Goal: Find specific page/section: Find specific page/section

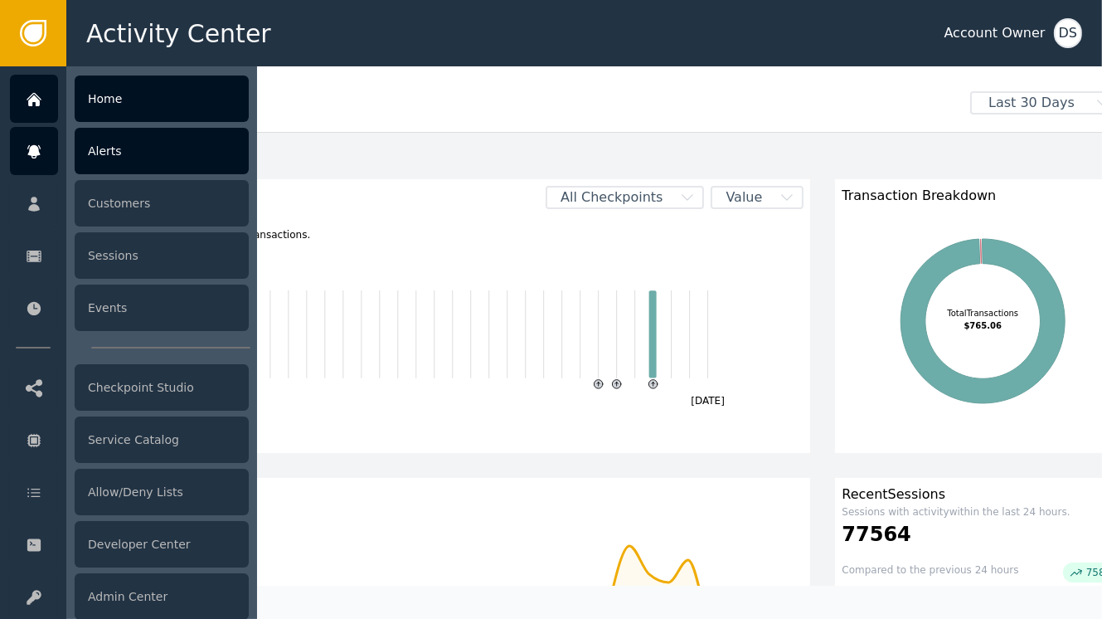
click at [93, 163] on div "Alerts" at bounding box center [162, 151] width 174 height 46
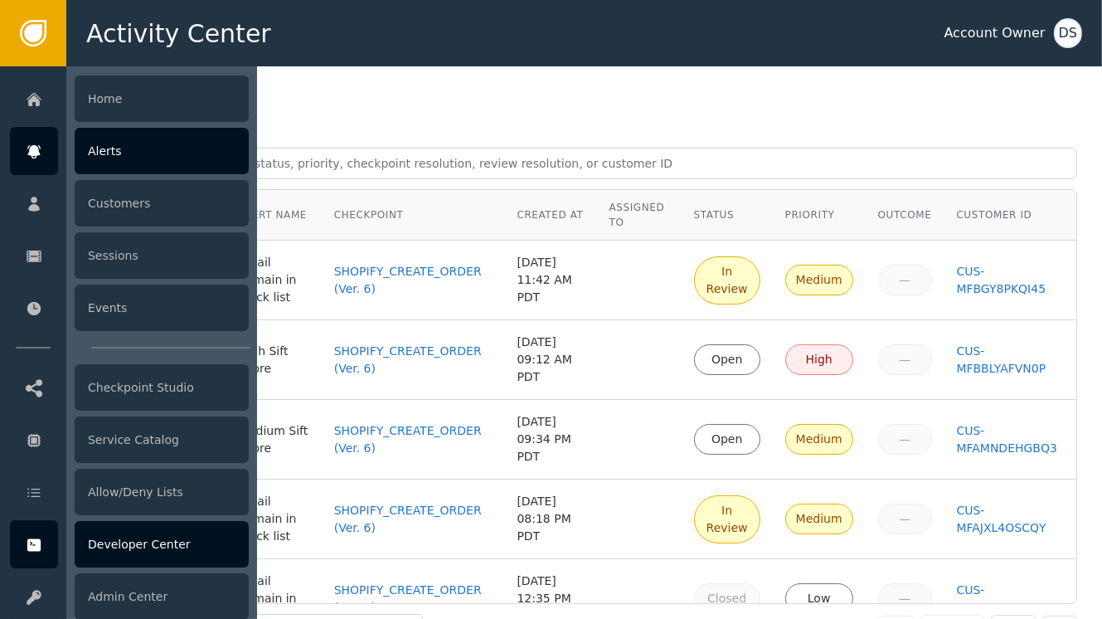
click at [154, 540] on div "Developer Center" at bounding box center [162, 544] width 174 height 46
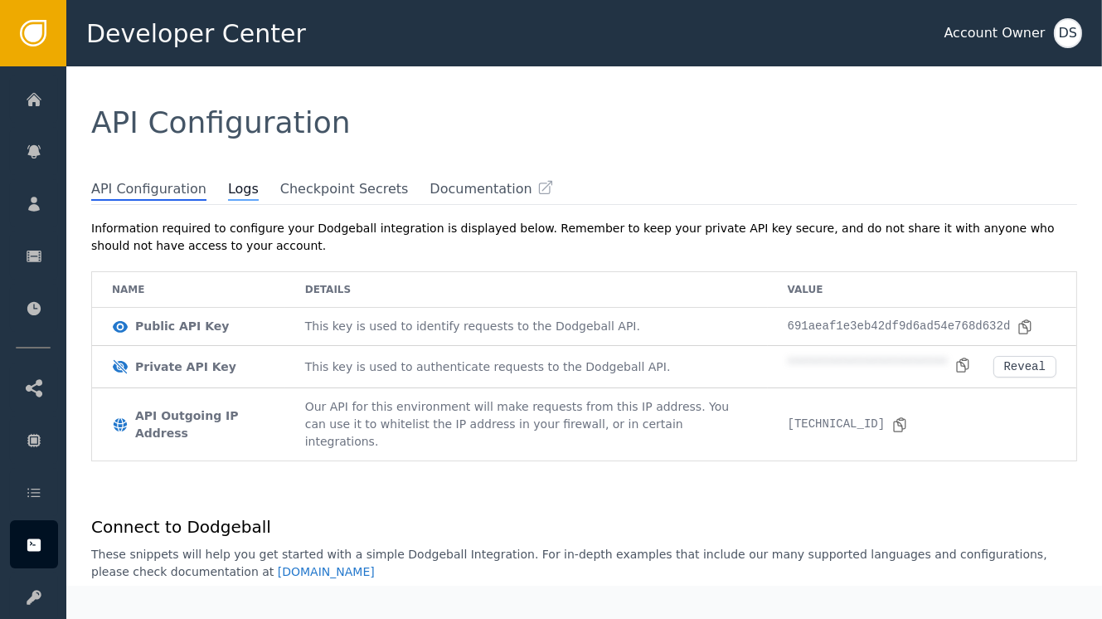
click at [231, 183] on span "Logs" at bounding box center [243, 190] width 31 height 22
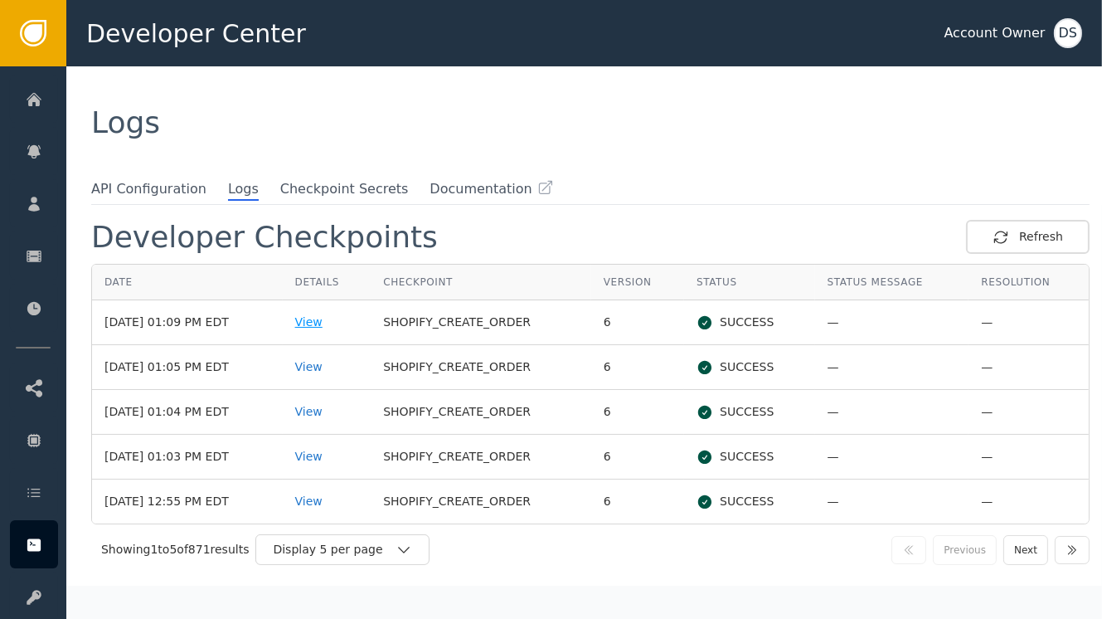
click at [315, 321] on div "View" at bounding box center [327, 321] width 64 height 17
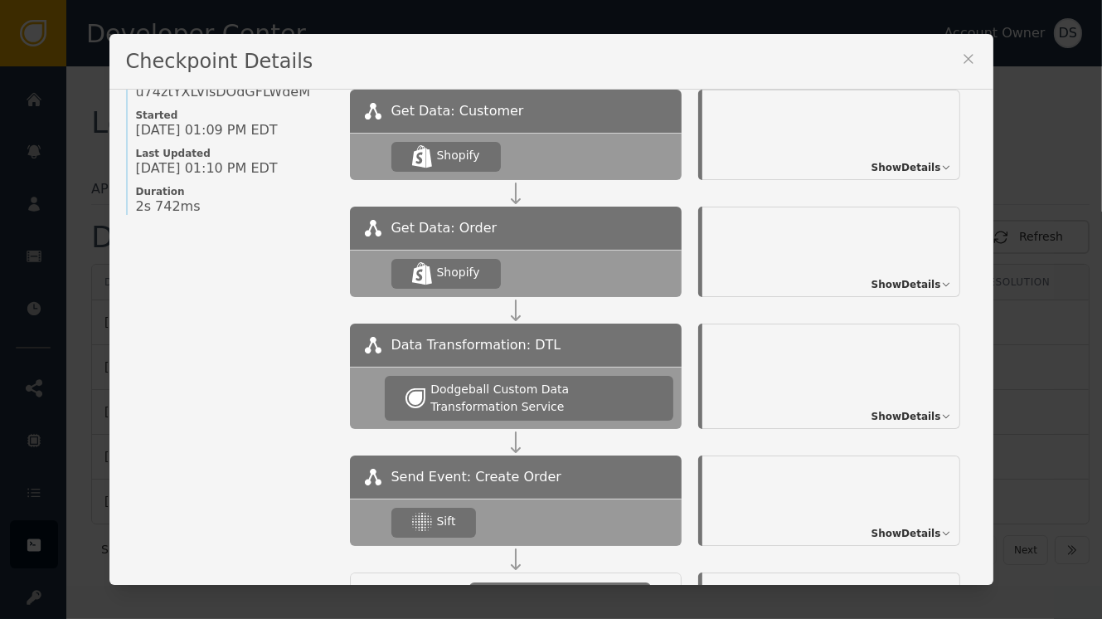
scroll to position [157, 0]
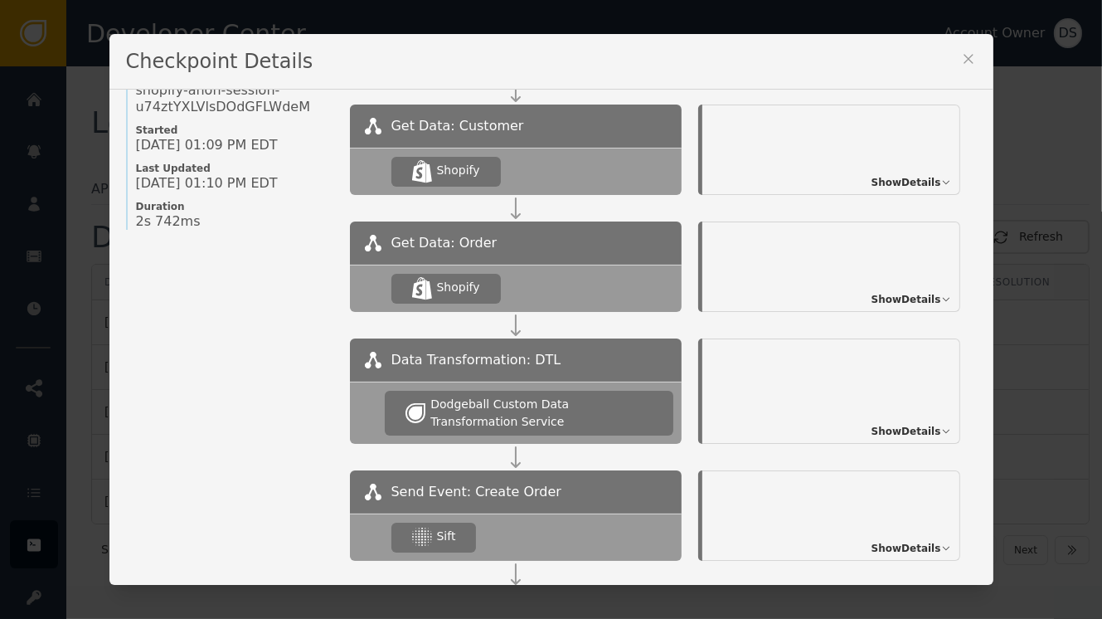
click at [894, 179] on span "Show Details" at bounding box center [906, 182] width 70 height 15
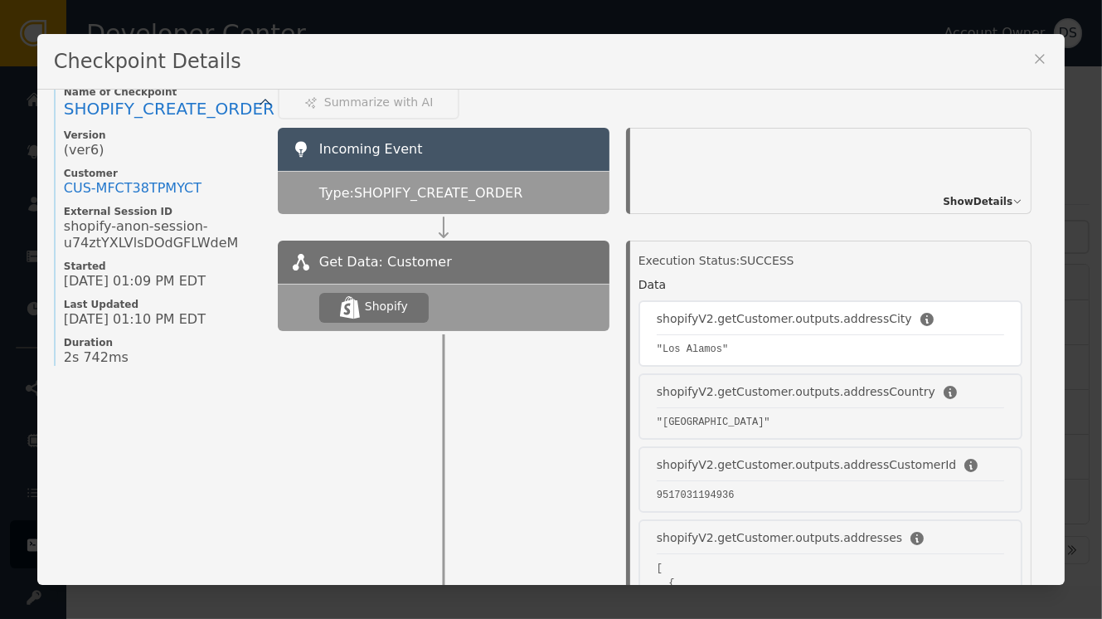
scroll to position [0, 0]
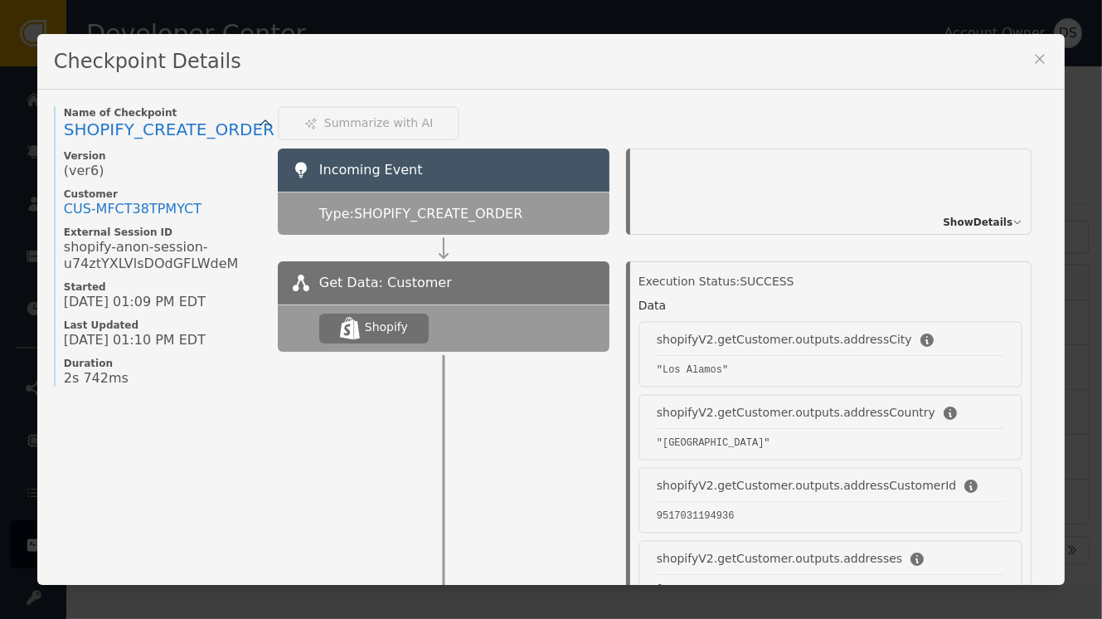
click at [943, 226] on span "Show Details" at bounding box center [978, 222] width 70 height 15
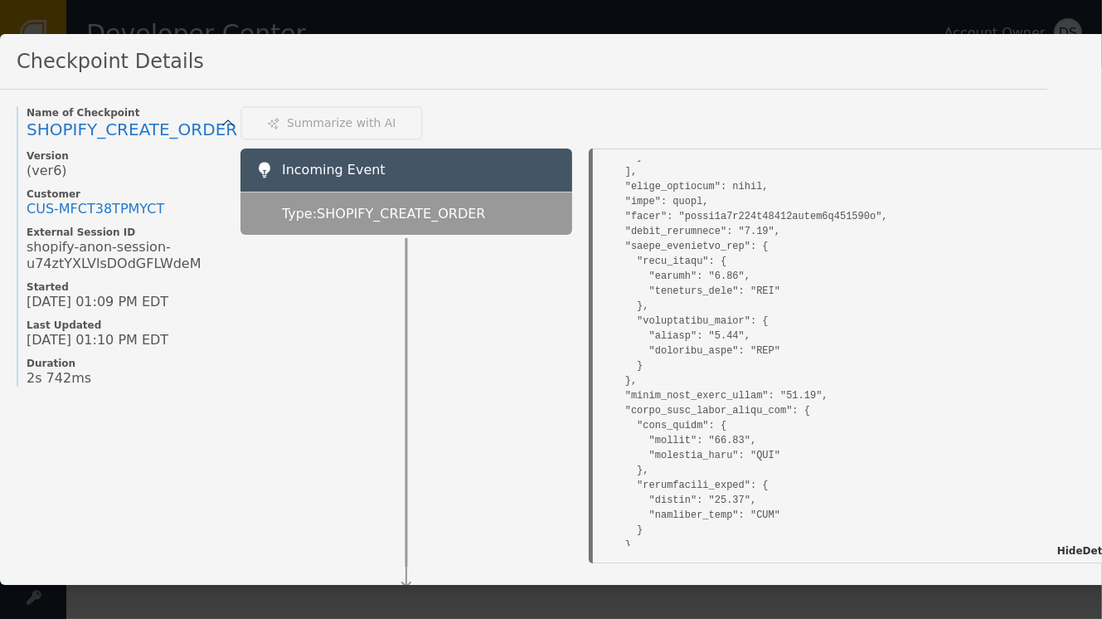
scroll to position [2487, 0]
